Goal: Task Accomplishment & Management: Use online tool/utility

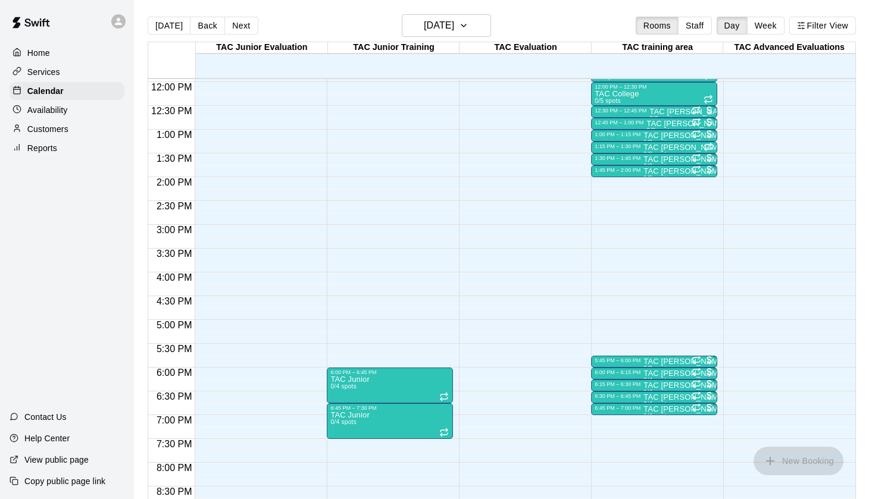
scroll to position [569, 0]
click at [50, 146] on p "Reports" at bounding box center [42, 148] width 30 height 12
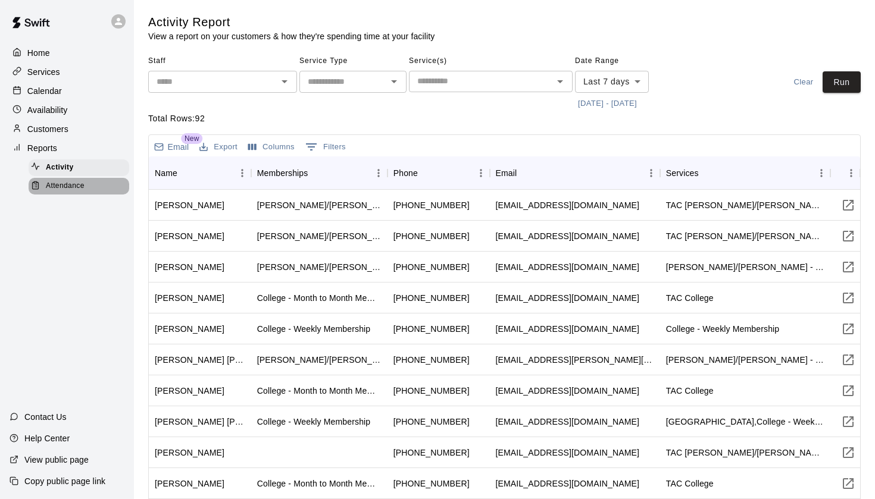
click at [66, 183] on span "Attendance" at bounding box center [65, 186] width 39 height 12
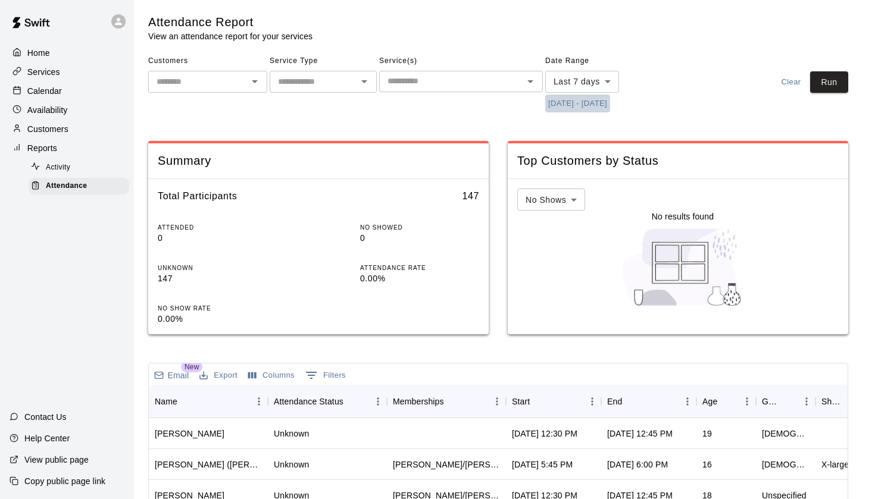
click at [569, 104] on button "[DATE] - [DATE]" at bounding box center [577, 104] width 65 height 18
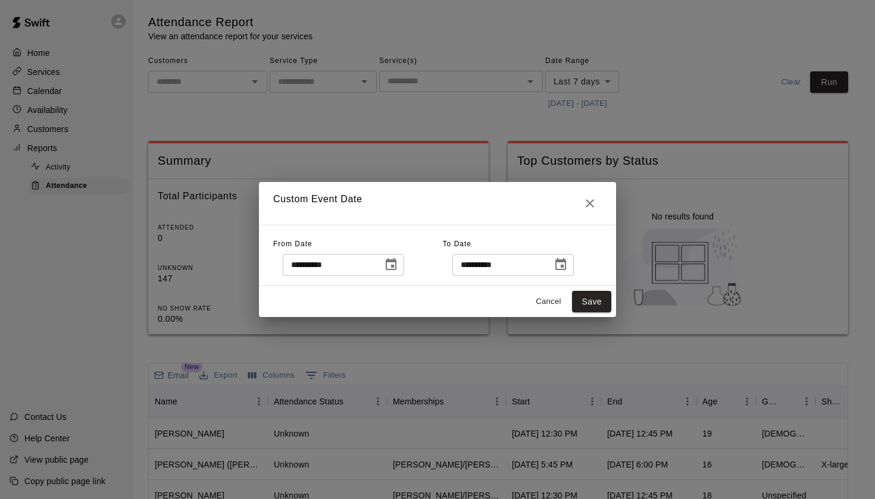
click at [374, 267] on input "**********" at bounding box center [329, 265] width 92 height 22
click at [393, 265] on icon "Choose date, selected date is Aug 14, 2025" at bounding box center [391, 264] width 11 height 12
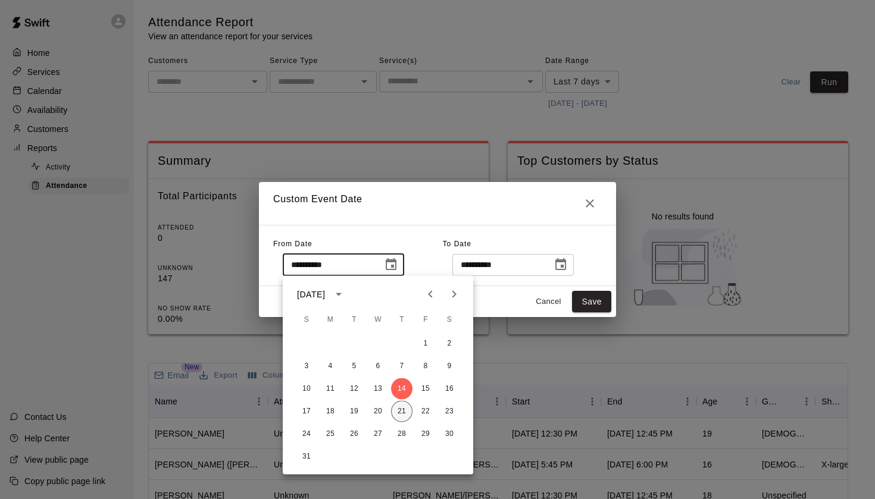
click at [403, 412] on button "21" at bounding box center [401, 411] width 21 height 21
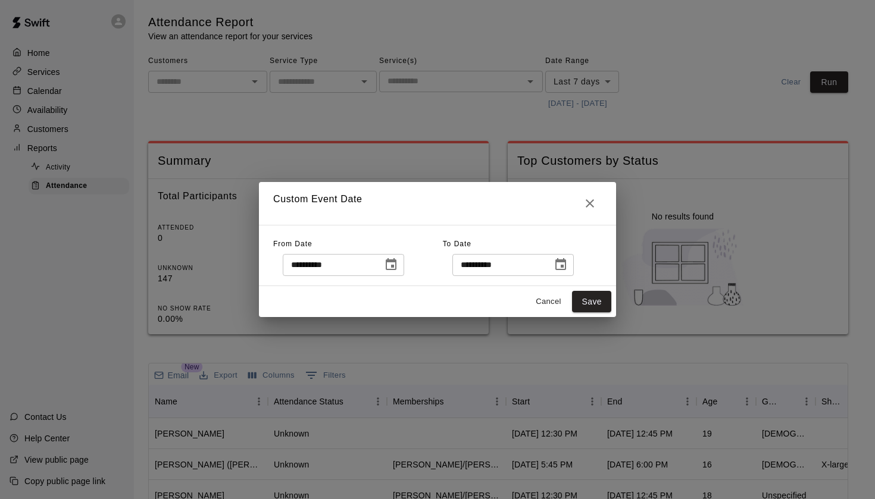
type input "**********"
click at [591, 297] on button "Save" at bounding box center [591, 302] width 39 height 22
type input "******"
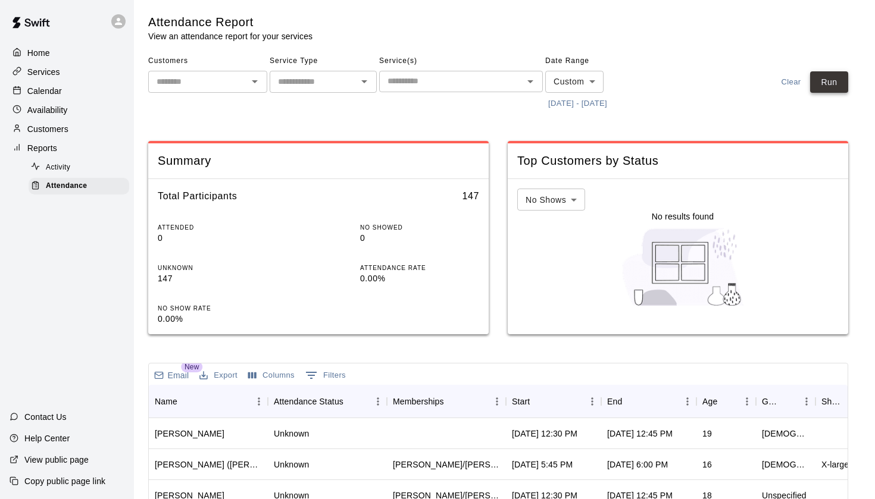
click at [828, 76] on button "Run" at bounding box center [829, 82] width 38 height 22
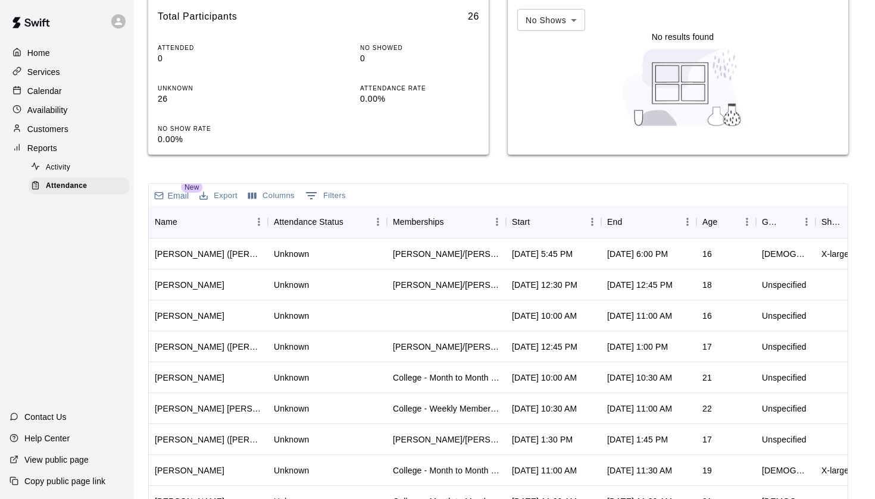
scroll to position [192, 0]
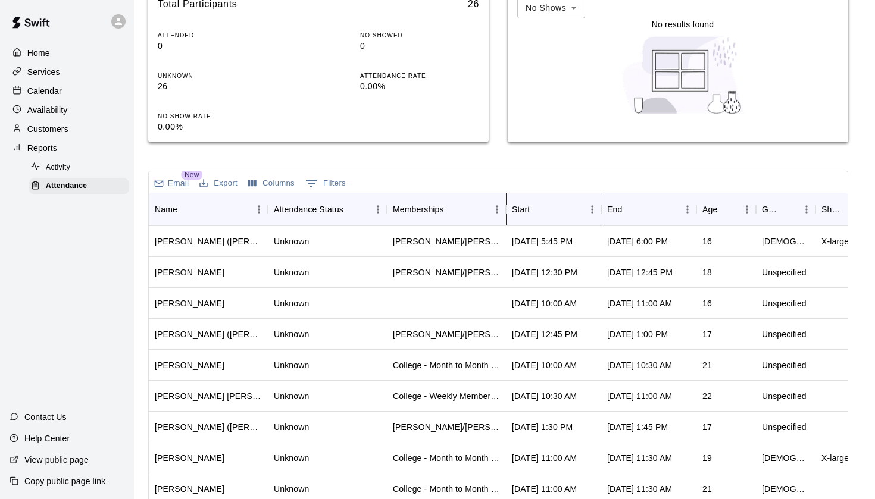
click at [550, 208] on div "Start" at bounding box center [547, 209] width 71 height 33
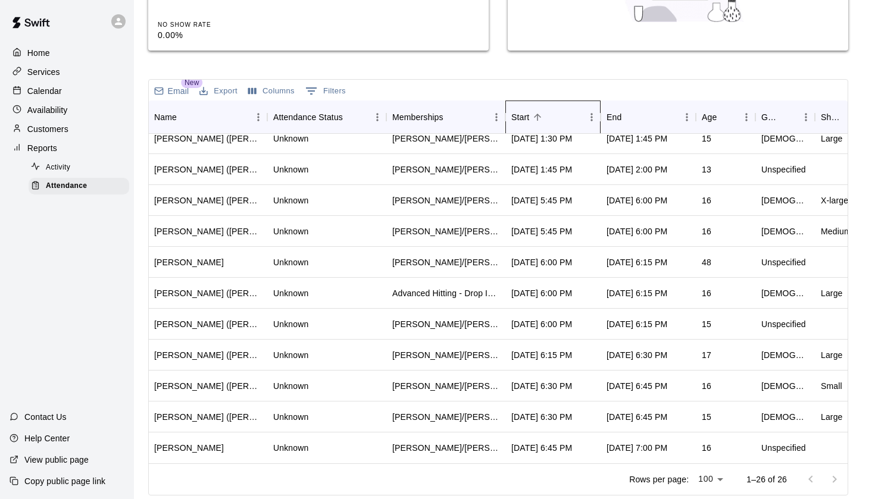
scroll to position [475, 1]
drag, startPoint x: 225, startPoint y: 198, endPoint x: 249, endPoint y: 198, distance: 24.4
click at [249, 198] on div "[PERSON_NAME] ([PERSON_NAME])" at bounding box center [207, 201] width 107 height 12
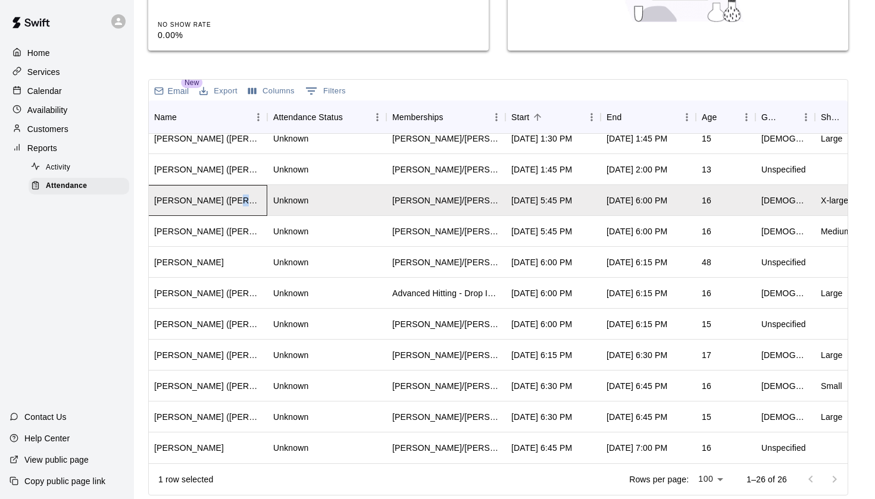
copy div "Cadie"
drag, startPoint x: 233, startPoint y: 231, endPoint x: 255, endPoint y: 231, distance: 22.0
click at [255, 231] on div "[PERSON_NAME] ([PERSON_NAME])" at bounding box center [207, 231] width 107 height 12
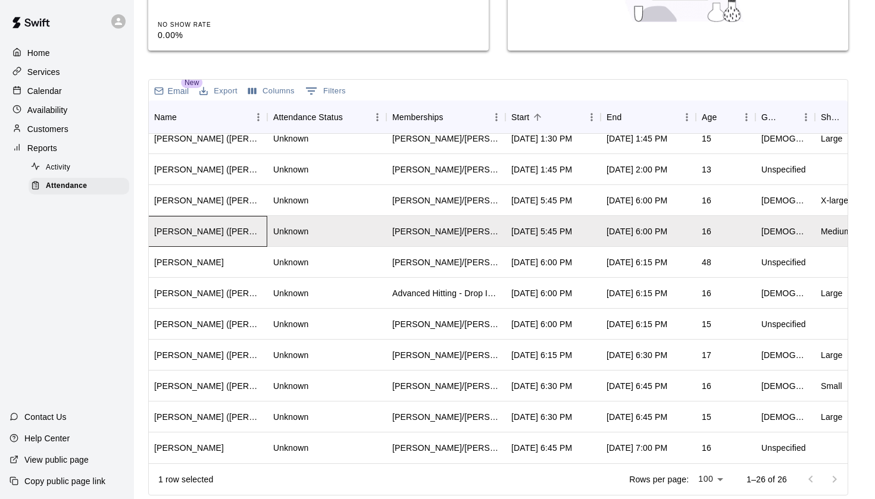
copy div "[PERSON_NAME]"
